Goal: Task Accomplishment & Management: Use online tool/utility

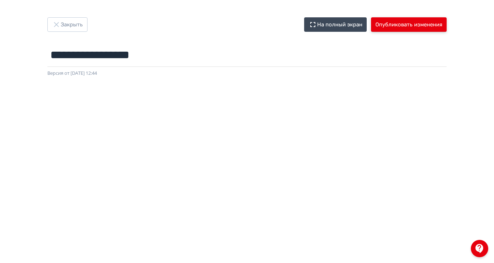
click at [446, 20] on button "Опубликовать изменения" at bounding box center [409, 24] width 76 height 14
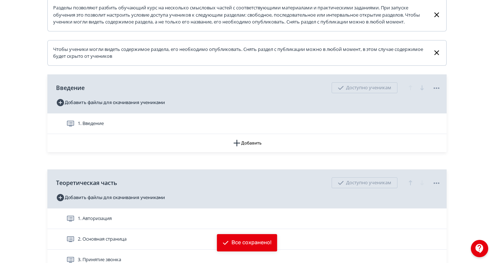
scroll to position [181, 0]
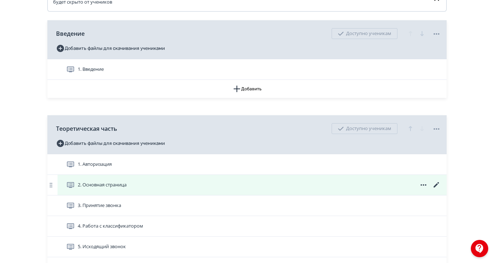
click at [127, 189] on span "2. Основная страница" at bounding box center [102, 184] width 49 height 7
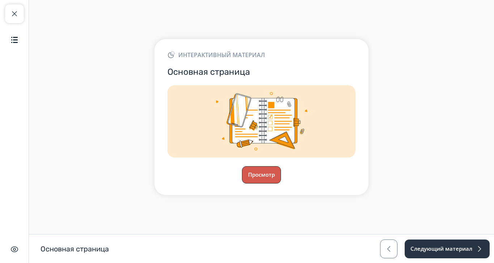
click at [281, 184] on button "Просмотр" at bounding box center [261, 174] width 39 height 17
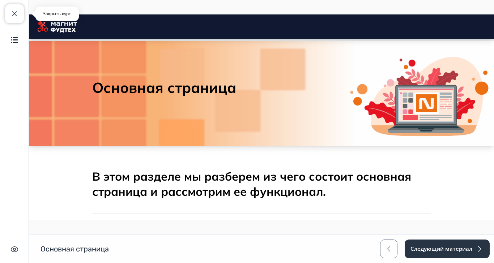
click at [14, 17] on span "button" at bounding box center [14, 13] width 9 height 9
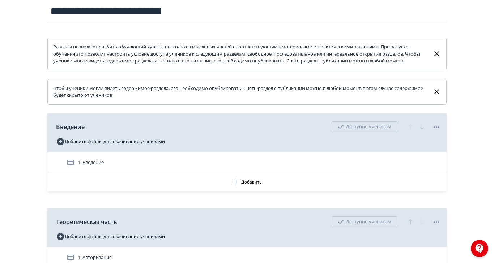
scroll to position [90, 0]
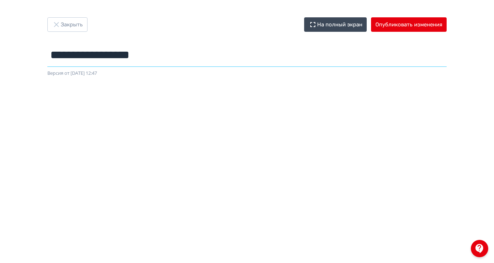
click at [307, 54] on input "**********" at bounding box center [246, 54] width 399 height 23
click at [446, 27] on button "Опубликовать изменения" at bounding box center [409, 24] width 76 height 14
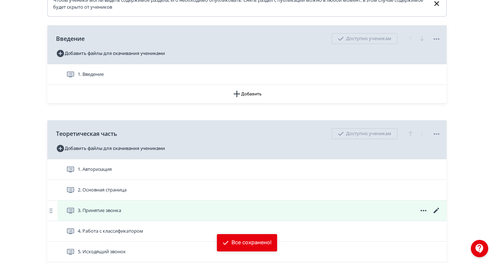
scroll to position [226, 0]
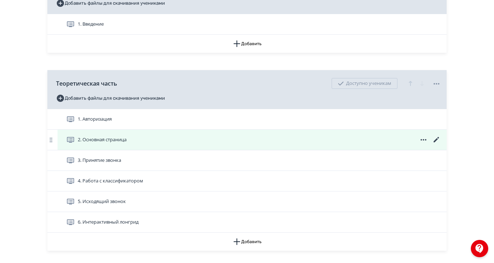
click at [214, 144] on div "2. Основная страница" at bounding box center [253, 140] width 375 height 9
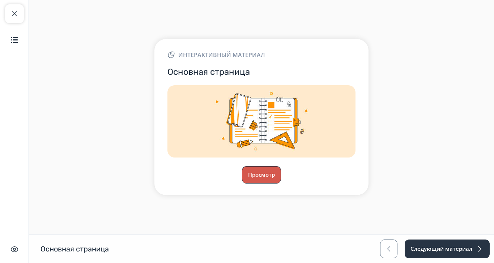
click at [281, 184] on button "Просмотр" at bounding box center [261, 174] width 39 height 17
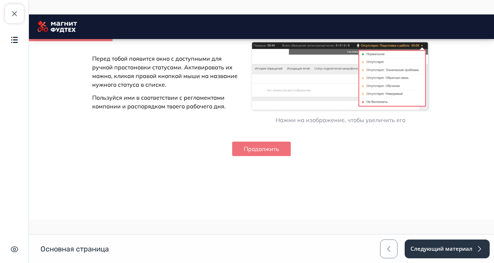
scroll to position [983, 0]
click at [291, 156] on button "Продолжить" at bounding box center [261, 149] width 59 height 14
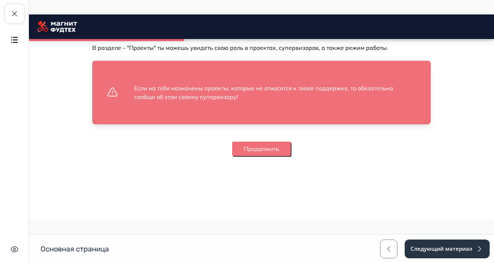
click at [291, 156] on button "Продолжить" at bounding box center [261, 149] width 59 height 14
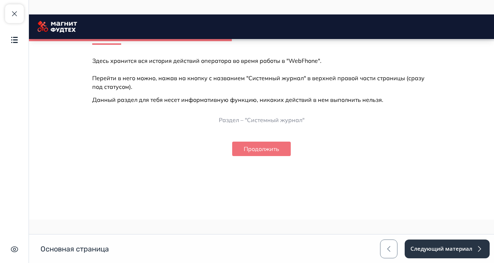
scroll to position [1499, 0]
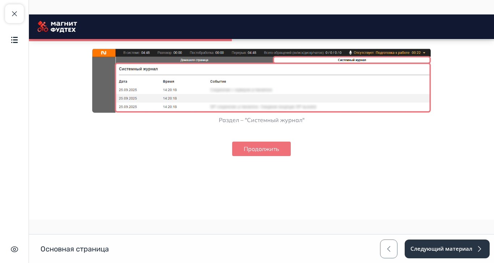
click at [291, 156] on button "Продолжить" at bounding box center [261, 149] width 59 height 14
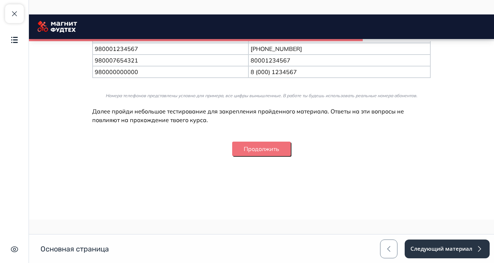
scroll to position [2220, 0]
click at [291, 156] on button "Продолжить" at bounding box center [261, 149] width 59 height 14
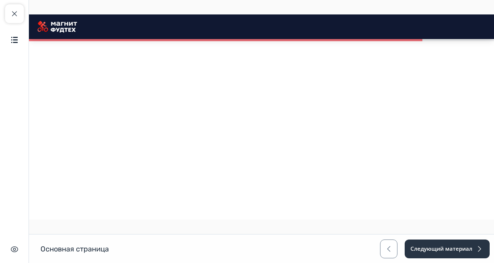
scroll to position [2711, 0]
click at [12, 15] on span "button" at bounding box center [14, 13] width 9 height 9
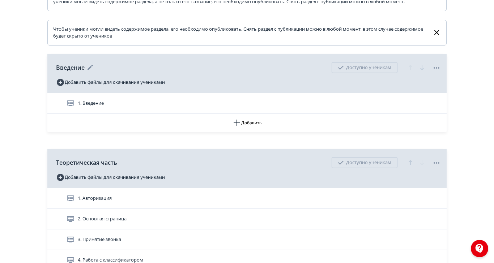
scroll to position [226, 0]
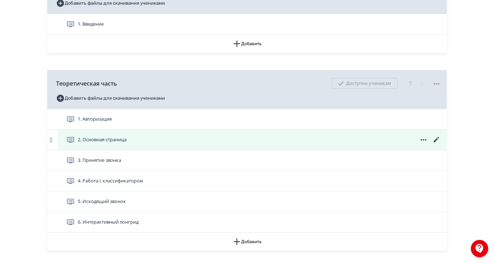
click at [441, 144] on icon at bounding box center [436, 140] width 9 height 9
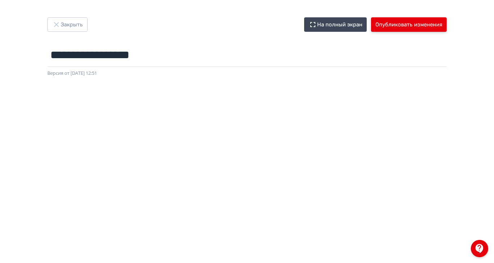
click at [446, 23] on button "Опубликовать изменения" at bounding box center [409, 24] width 76 height 14
